Goal: Task Accomplishment & Management: Manage account settings

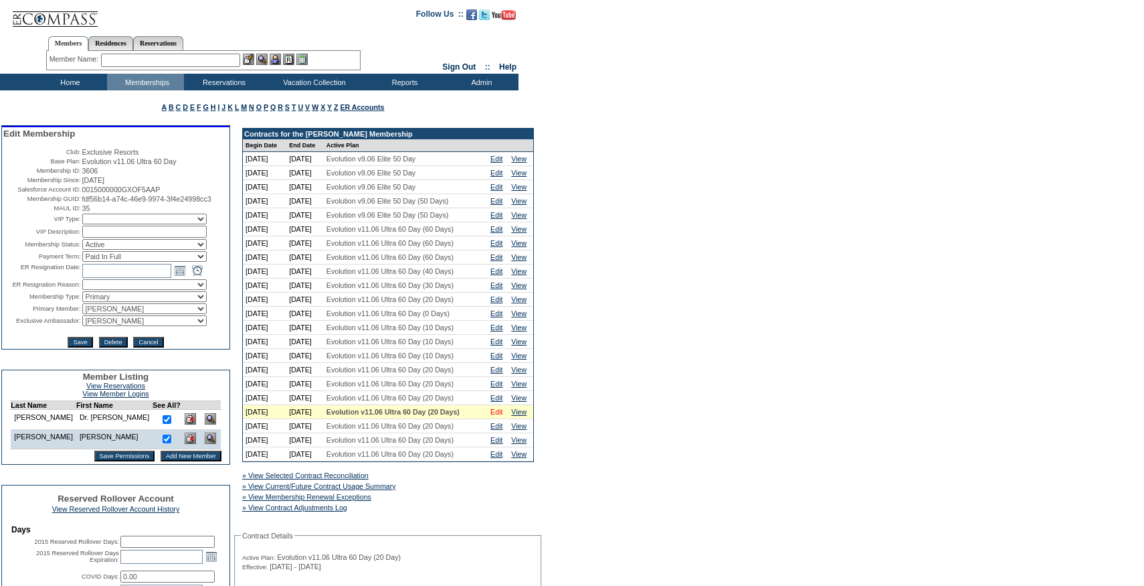
click at [503, 416] on link "Edit" at bounding box center [497, 412] width 12 height 8
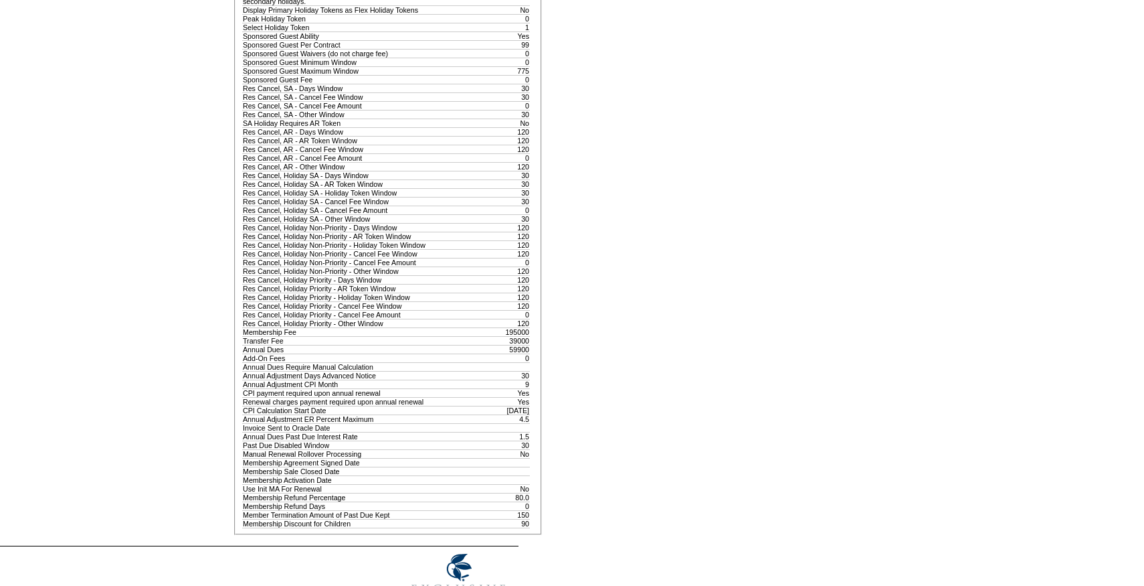
scroll to position [1205, 0]
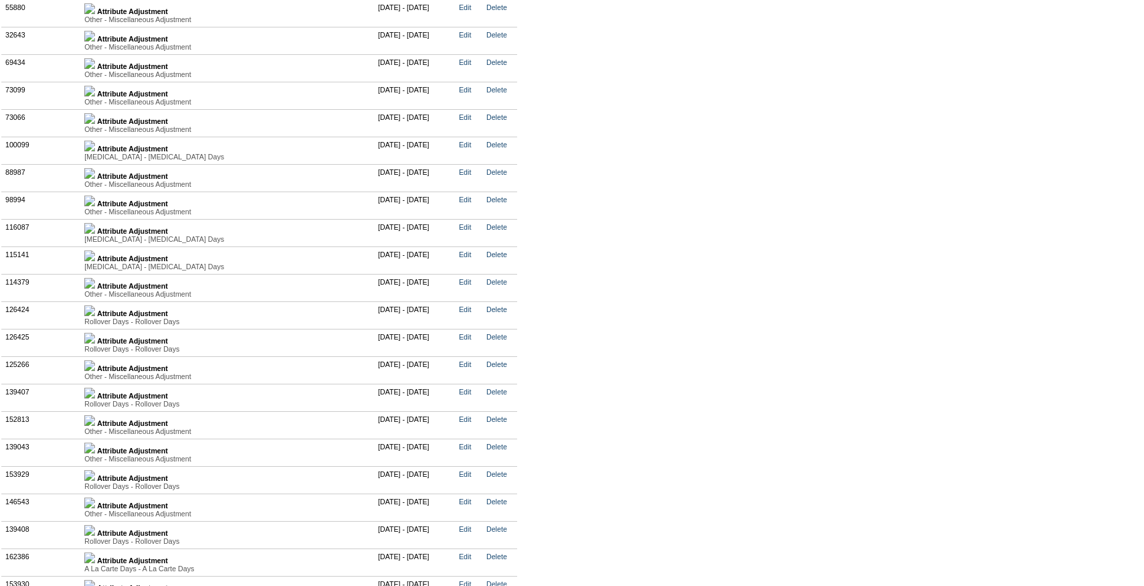
scroll to position [3132, 0]
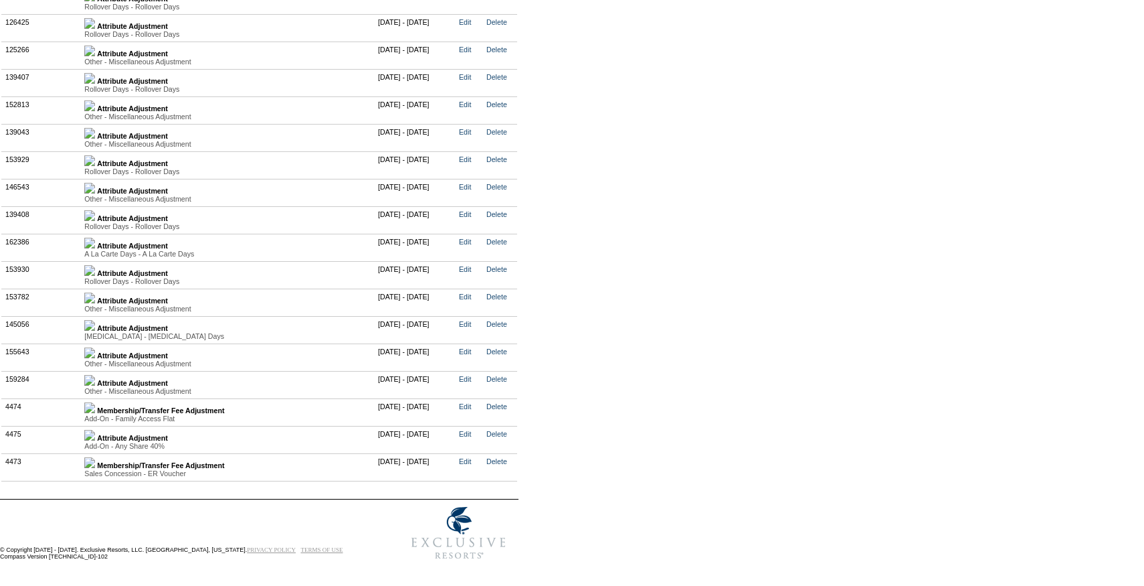
click at [95, 248] on img at bounding box center [89, 243] width 11 height 11
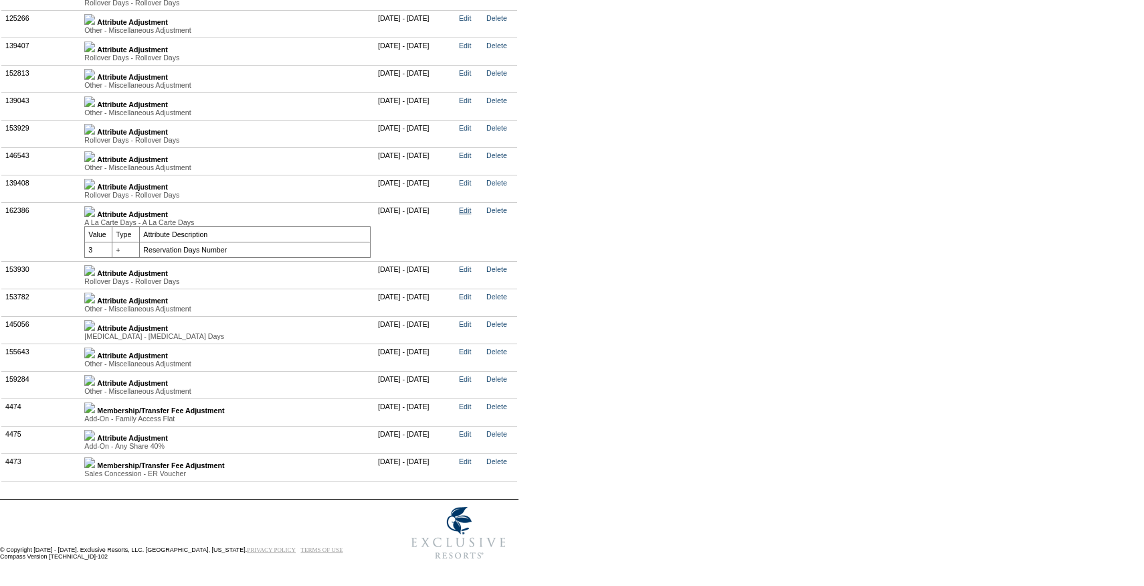
click at [471, 214] on link "Edit" at bounding box center [465, 210] width 12 height 8
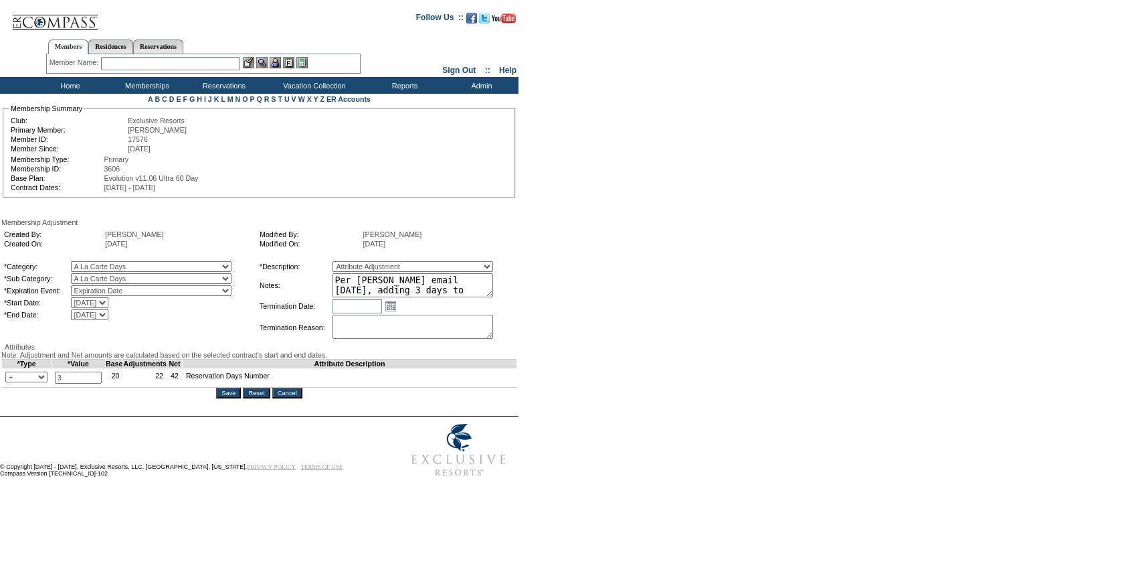
click at [365, 292] on textarea "Per Jen Erickson's email 9/3/25, adding 3 days to 25/26." at bounding box center [413, 285] width 161 height 24
type textarea "Per Jen Erickson's email 10/3/25, adding 3 days to 25/26."
click at [229, 398] on input "Save" at bounding box center [228, 393] width 25 height 11
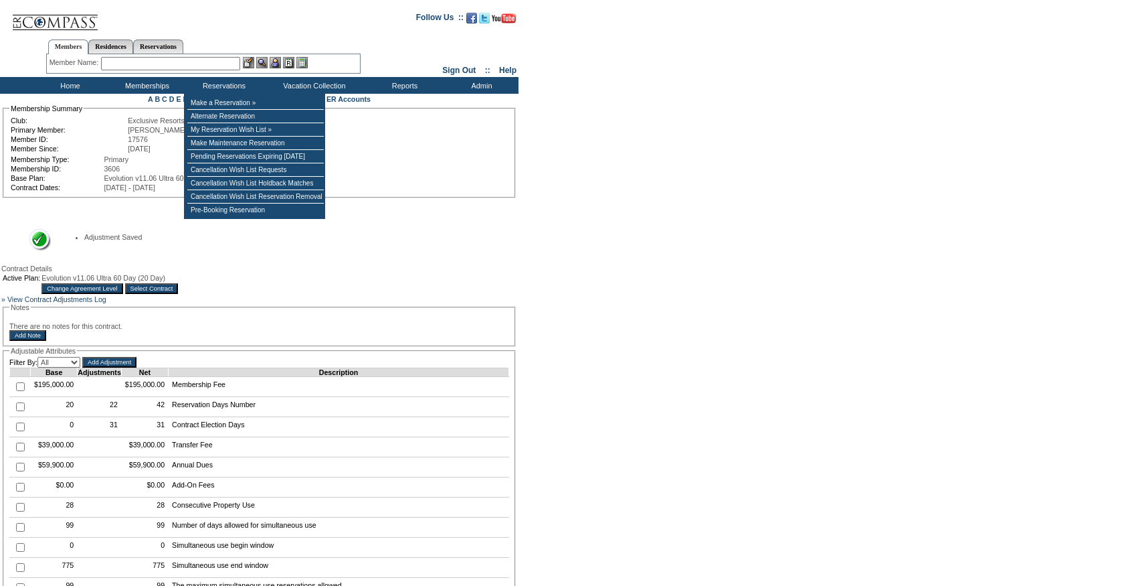
click at [195, 69] on input "text" at bounding box center [170, 63] width 139 height 13
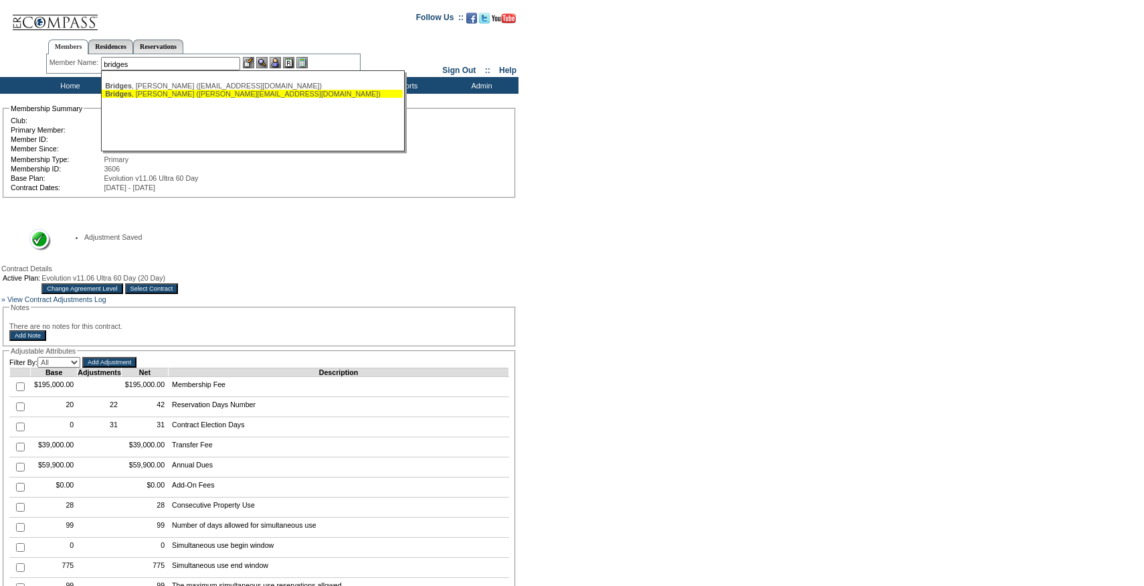
click at [188, 90] on div "Bridges , Larry (larryb@redcar.com)" at bounding box center [252, 94] width 294 height 8
type input "Bridges, Larry (larryb@redcar.com)"
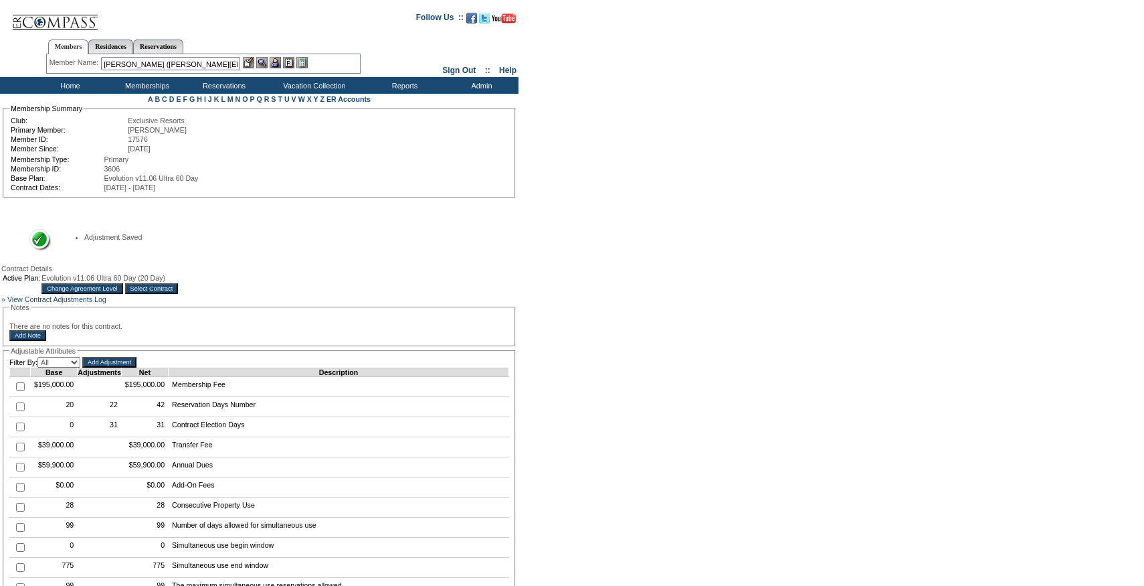
click at [278, 64] on img at bounding box center [275, 62] width 11 height 11
click at [252, 60] on img at bounding box center [248, 62] width 11 height 11
